Goal: Information Seeking & Learning: Find specific fact

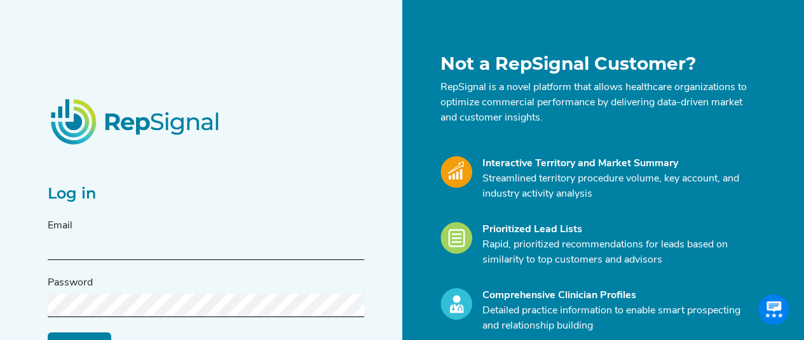
click at [237, 167] on div "Log in Email Password Log in Reset My Password" at bounding box center [206, 252] width 316 height 210
click at [151, 229] on div "Email" at bounding box center [206, 240] width 316 height 42
click at [112, 251] on input "text" at bounding box center [206, 249] width 316 height 24
type input "[PERSON_NAME][EMAIL_ADDRESS][PERSON_NAME][DOMAIN_NAME]"
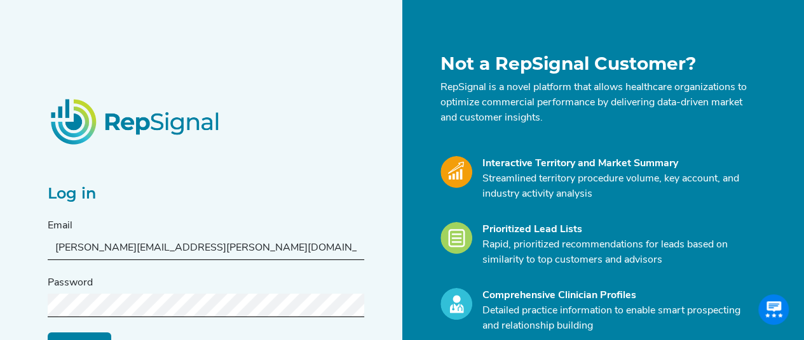
click at [48, 332] on input "Log in" at bounding box center [80, 344] width 64 height 24
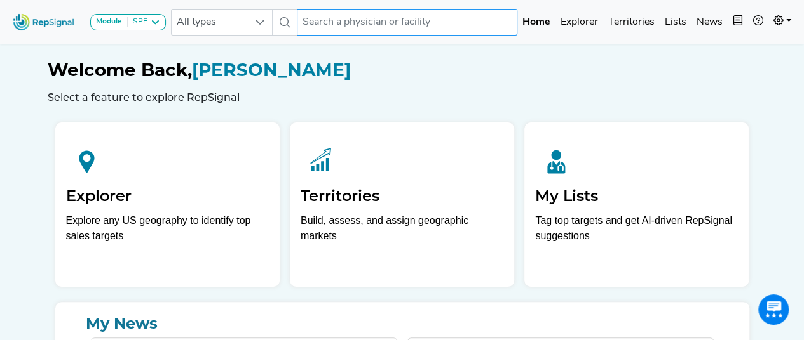
click at [318, 20] on input "text" at bounding box center [407, 22] width 220 height 27
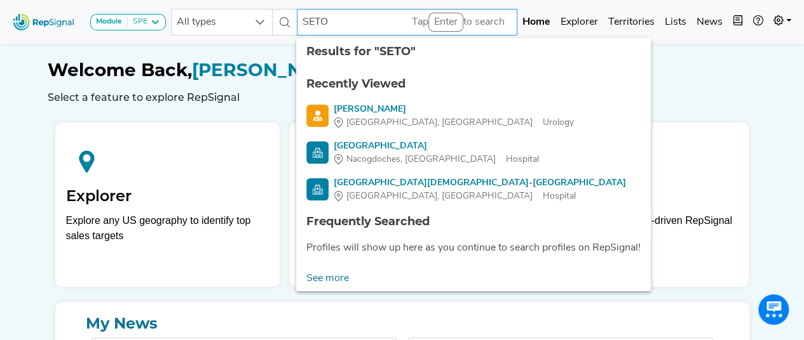
type input "SETON"
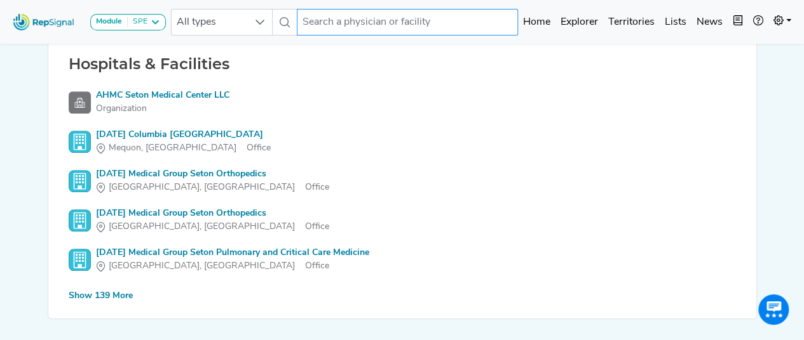
scroll to position [358, 0]
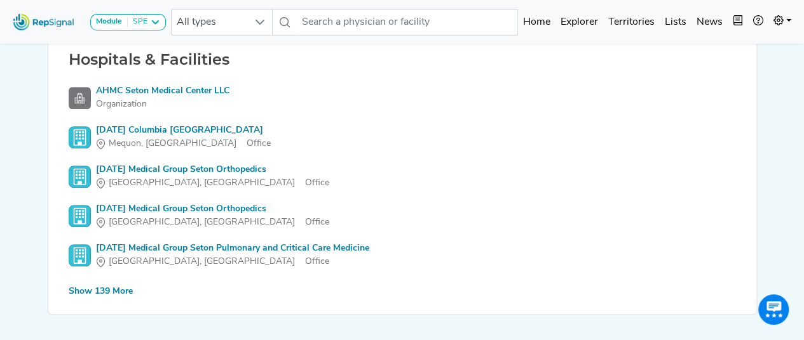
click at [99, 293] on div "Show 139 More" at bounding box center [101, 291] width 64 height 13
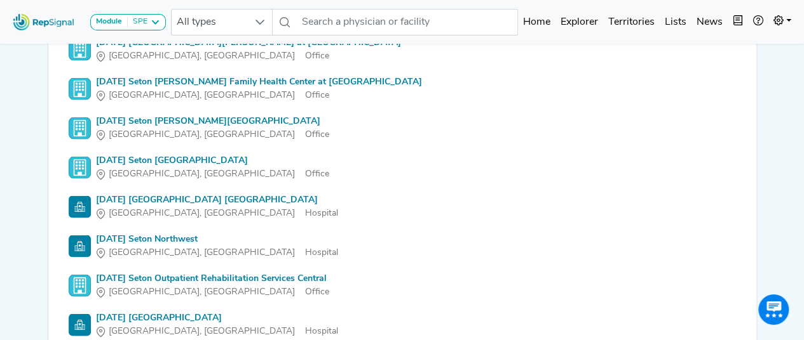
scroll to position [1195, 0]
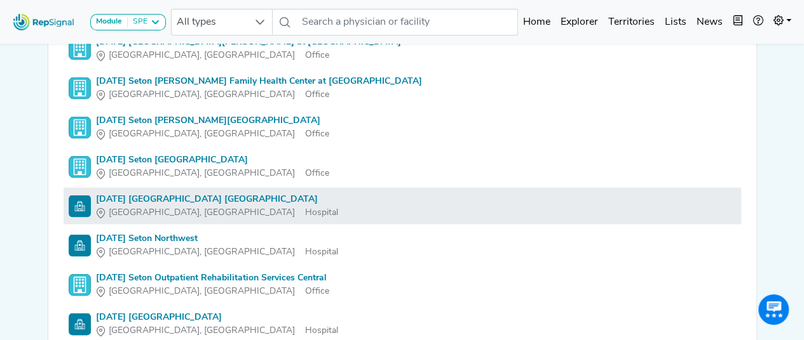
click at [225, 194] on div "[DATE] [GEOGRAPHIC_DATA] [GEOGRAPHIC_DATA]" at bounding box center [217, 198] width 242 height 13
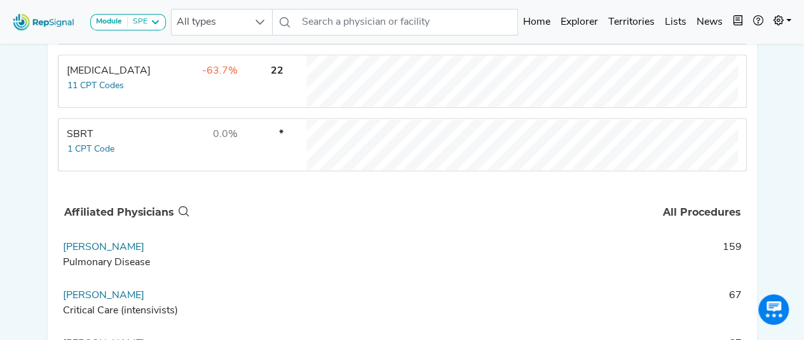
scroll to position [753, 0]
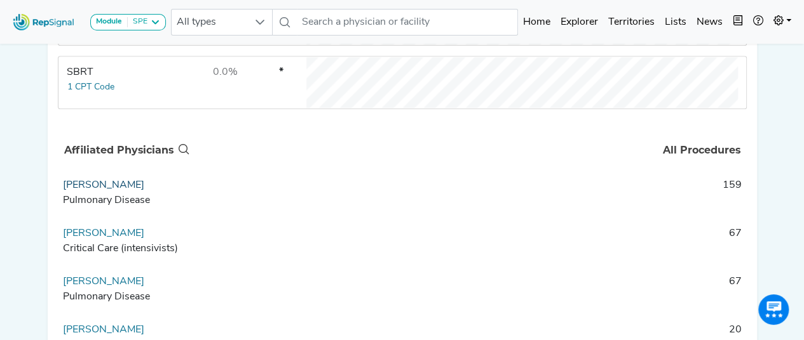
click at [97, 190] on link "[PERSON_NAME]" at bounding box center [103, 185] width 81 height 10
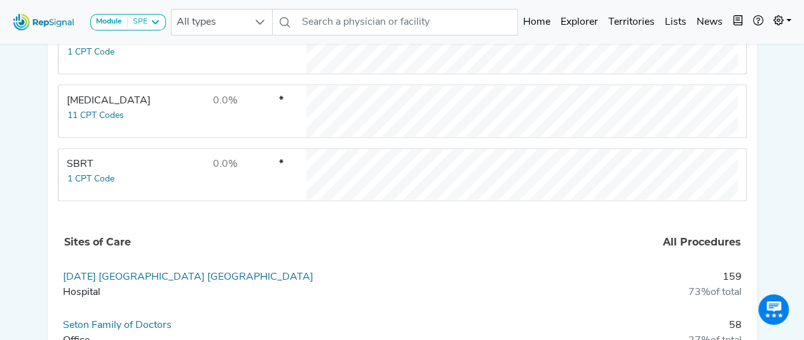
scroll to position [883, 0]
